Goal: Transaction & Acquisition: Purchase product/service

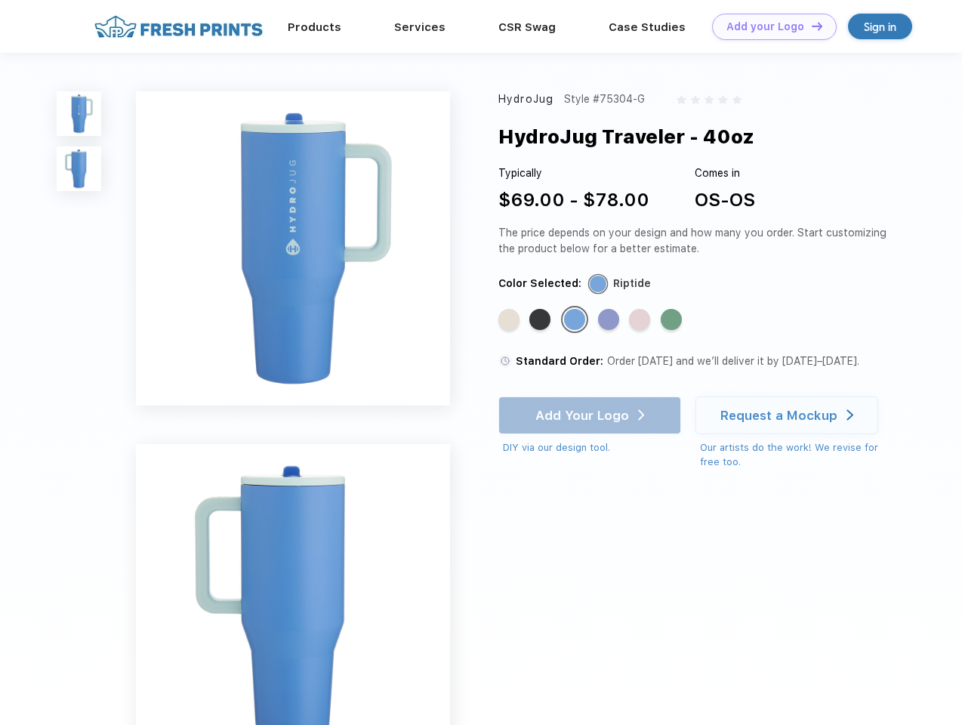
click at [769, 26] on link "Add your Logo Design Tool" at bounding box center [774, 27] width 125 height 26
click at [0, 0] on div "Design Tool" at bounding box center [0, 0] width 0 height 0
click at [810, 26] on link "Add your Logo Design Tool" at bounding box center [774, 27] width 125 height 26
click at [79, 113] on img at bounding box center [79, 113] width 45 height 45
click at [79, 169] on img at bounding box center [79, 169] width 45 height 45
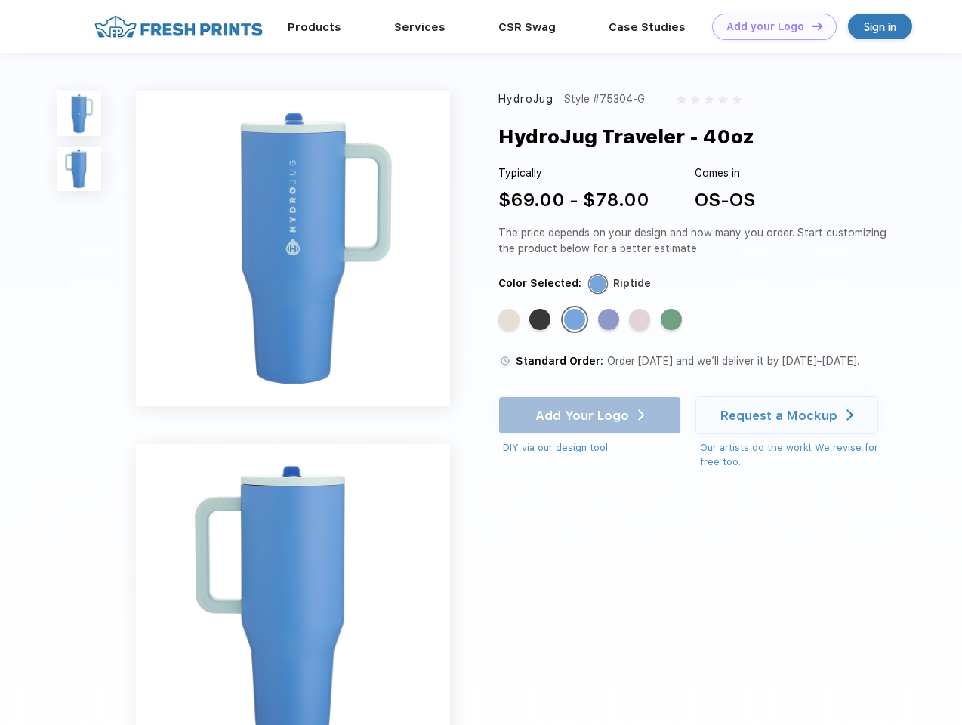
click at [511, 320] on div "Standard Color" at bounding box center [508, 319] width 21 height 21
click at [542, 320] on div "Standard Color" at bounding box center [539, 319] width 21 height 21
click at [576, 320] on div "Standard Color" at bounding box center [574, 319] width 21 height 21
click at [610, 320] on div "Standard Color" at bounding box center [608, 319] width 21 height 21
click at [641, 320] on div "Standard Color" at bounding box center [639, 319] width 21 height 21
